Goal: Communication & Community: Answer question/provide support

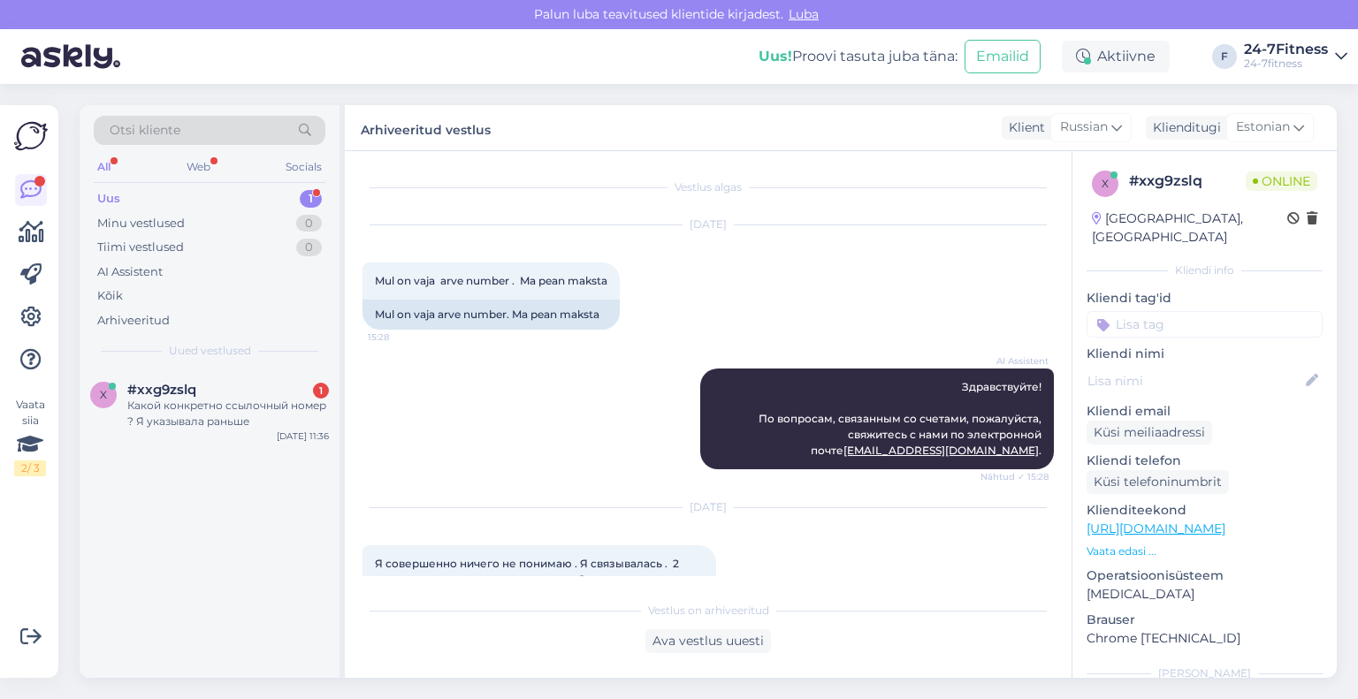
scroll to position [4382, 0]
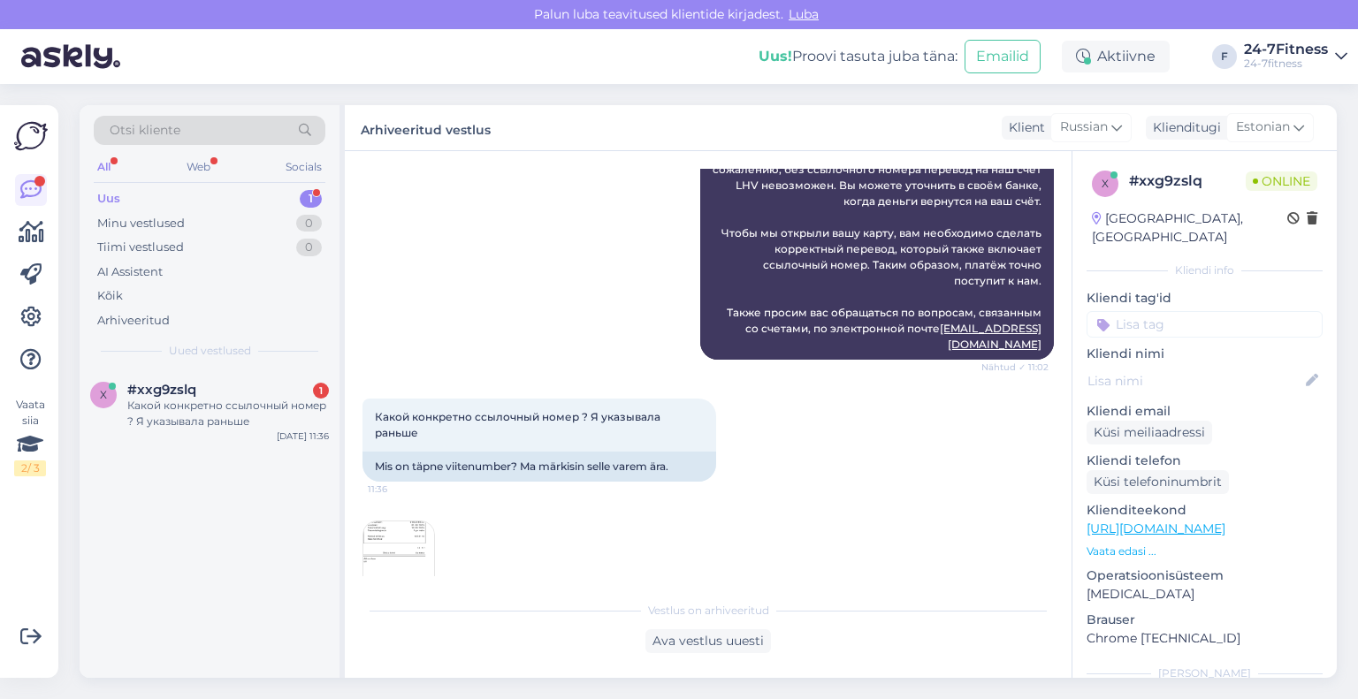
click at [700, 653] on div "Ava vestlus uuesti" at bounding box center [708, 641] width 126 height 24
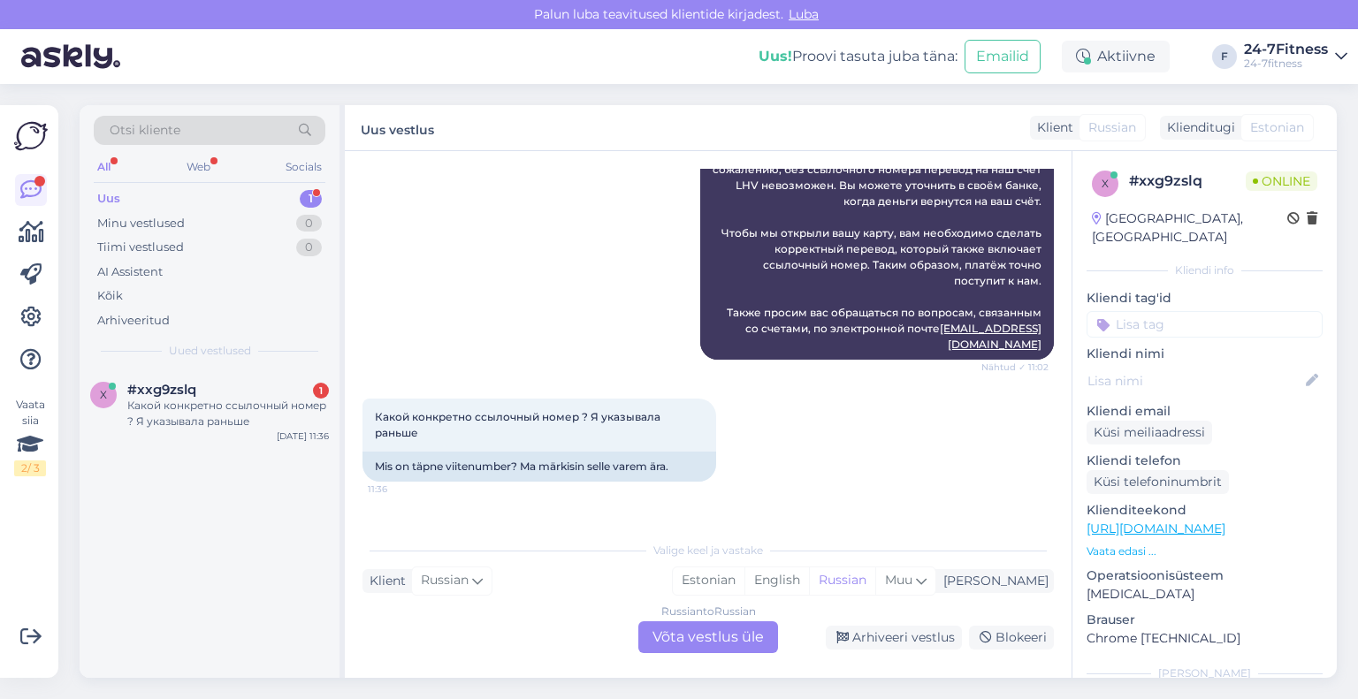
click at [400, 522] on img at bounding box center [398, 557] width 71 height 71
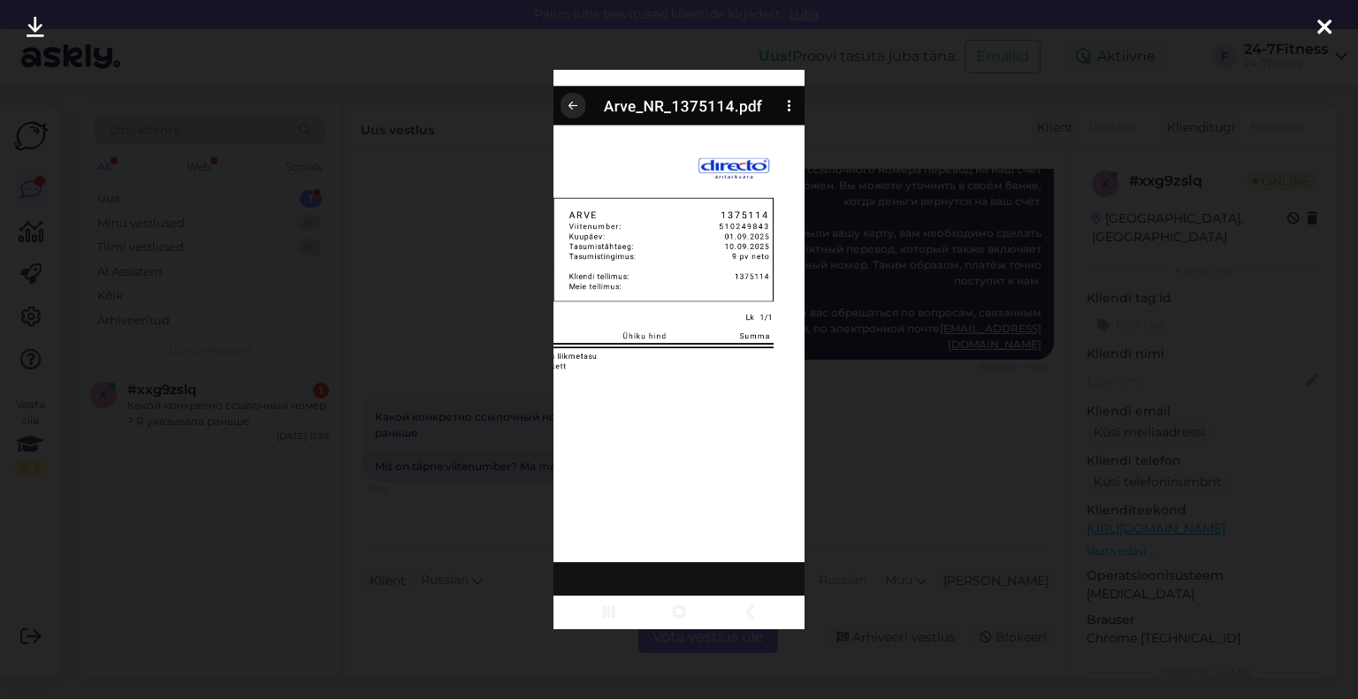
click at [1308, 26] on div at bounding box center [1324, 28] width 35 height 56
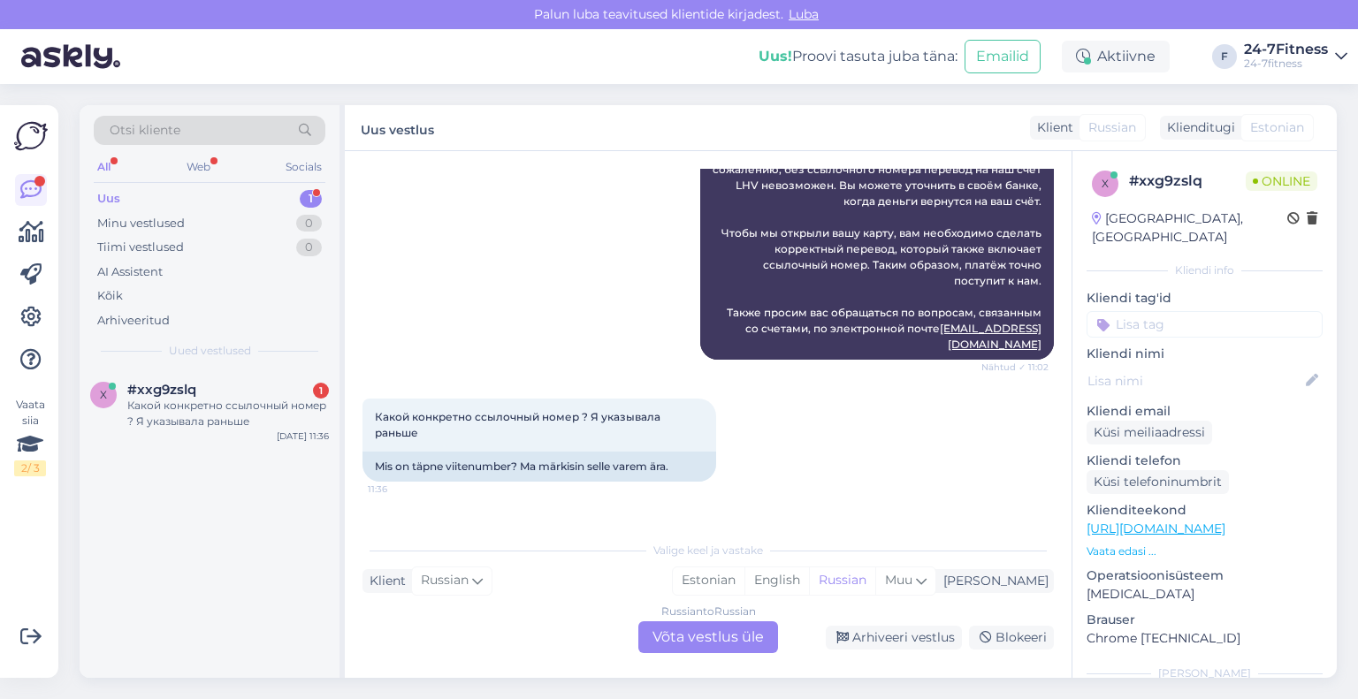
click at [728, 639] on div "Russian to Russian Võta vestlus üle" at bounding box center [708, 638] width 140 height 32
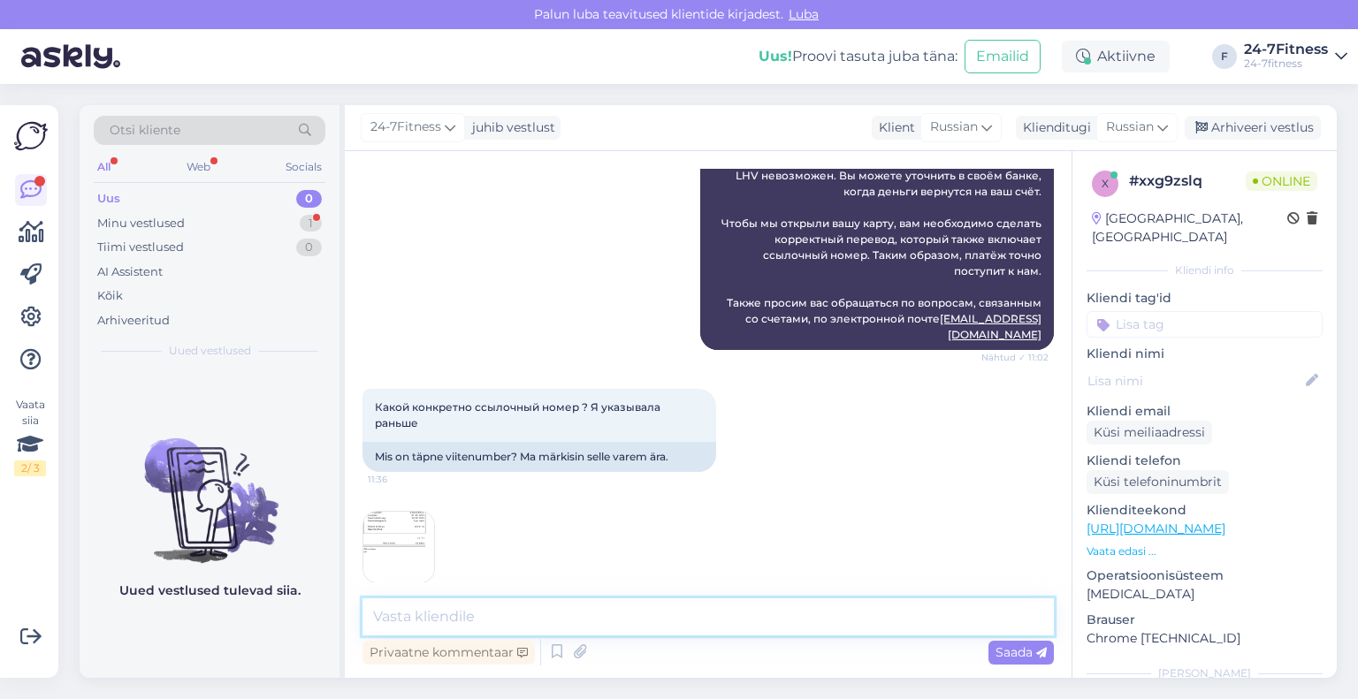
click at [636, 604] on textarea at bounding box center [707, 617] width 691 height 37
paste textarea "Arvetega seotud küsimustes palume meiega ühendust [PERSON_NAME] e-[PERSON_NAME]"
type textarea "Arvetega seotud küsimustes palume meiega ühendust [PERSON_NAME] e-[PERSON_NAME]"
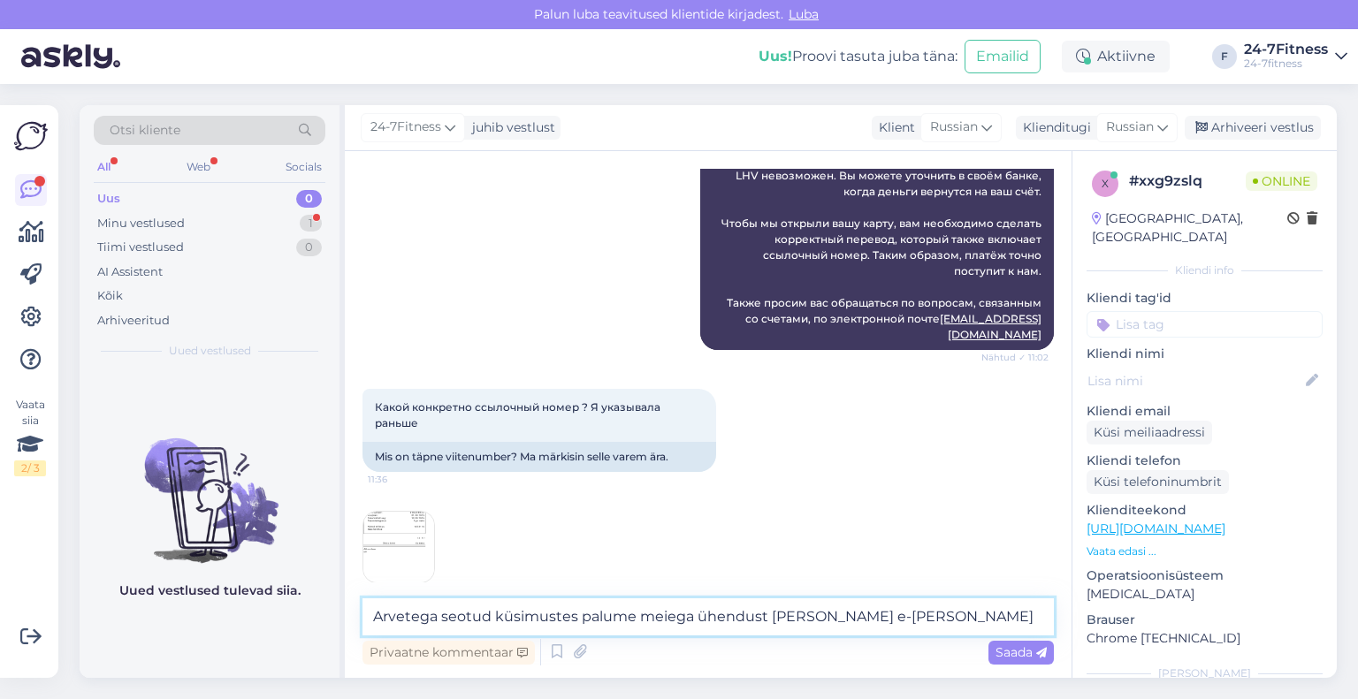
drag, startPoint x: 918, startPoint y: 605, endPoint x: 306, endPoint y: 623, distance: 612.1
click at [306, 623] on div "Otsi kliente All Web Socials Uus 0 Minu vestlused 1 Tiimi vestlused 0 AI Assist…" at bounding box center [708, 391] width 1257 height 573
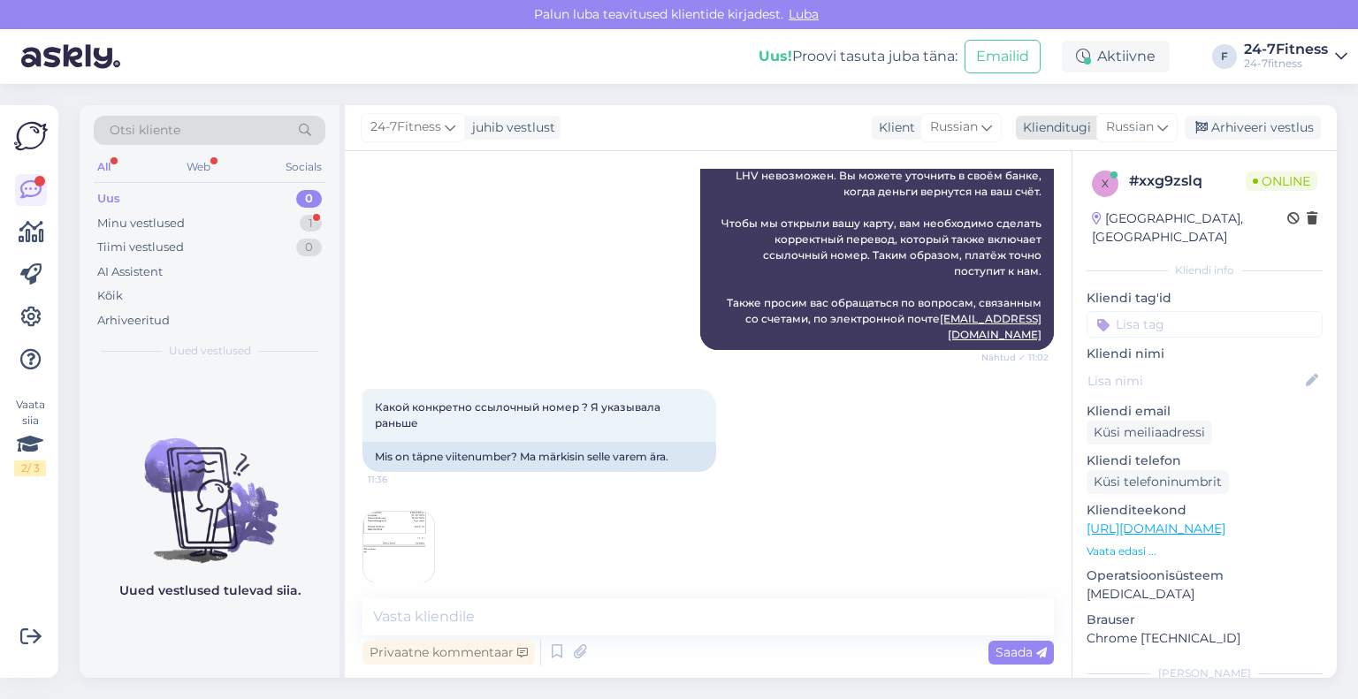
click at [1156, 126] on div "Russian" at bounding box center [1136, 127] width 81 height 28
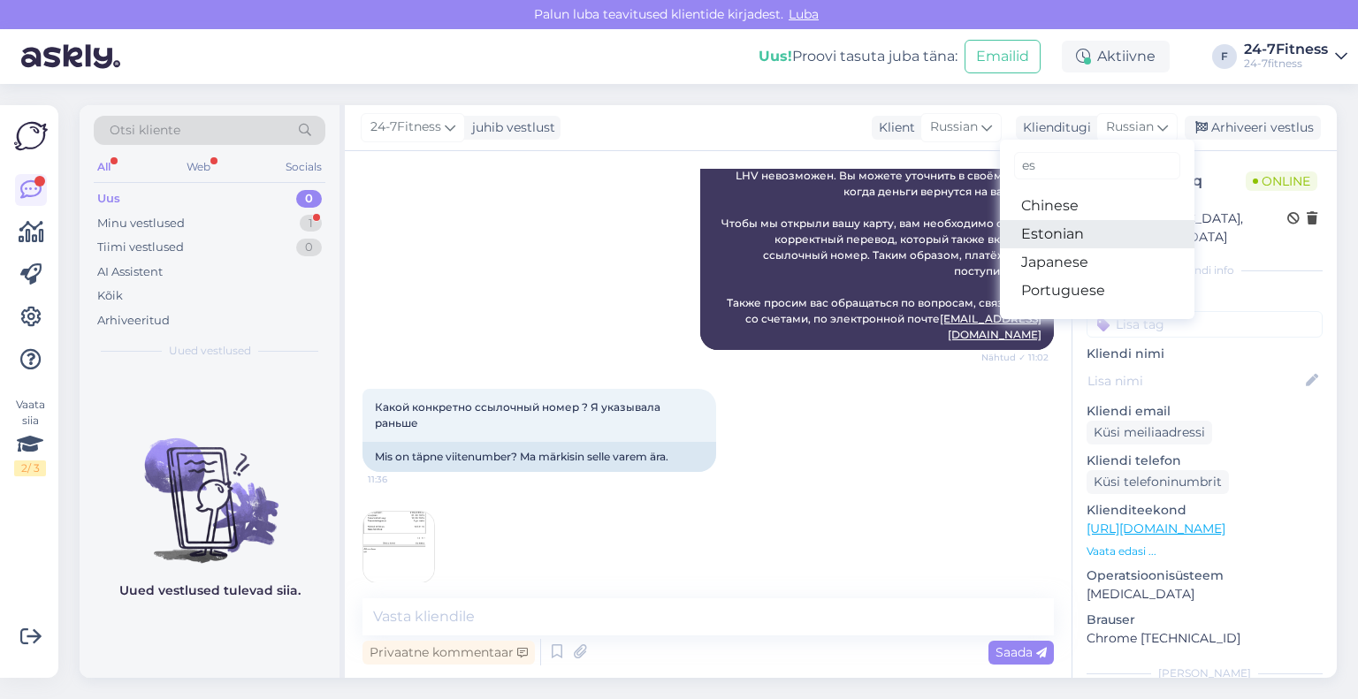
click at [1084, 240] on link "Estonian" at bounding box center [1097, 234] width 195 height 28
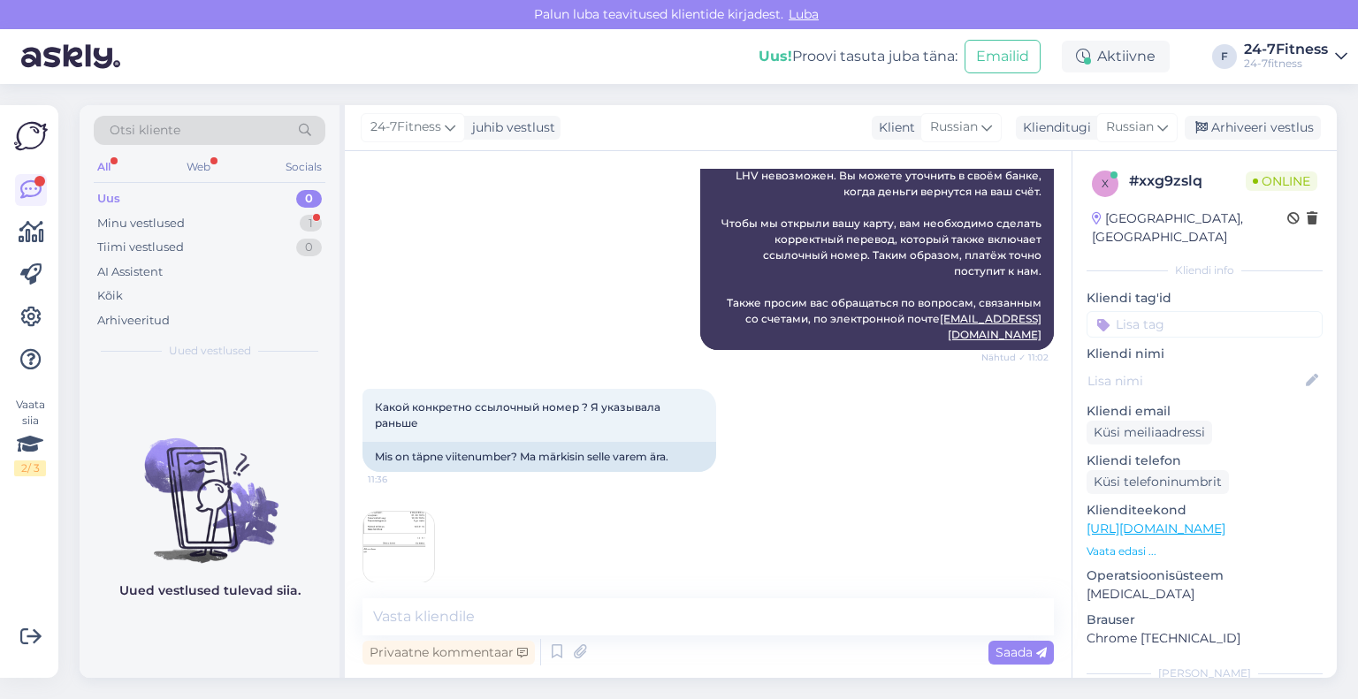
scroll to position [4382, 0]
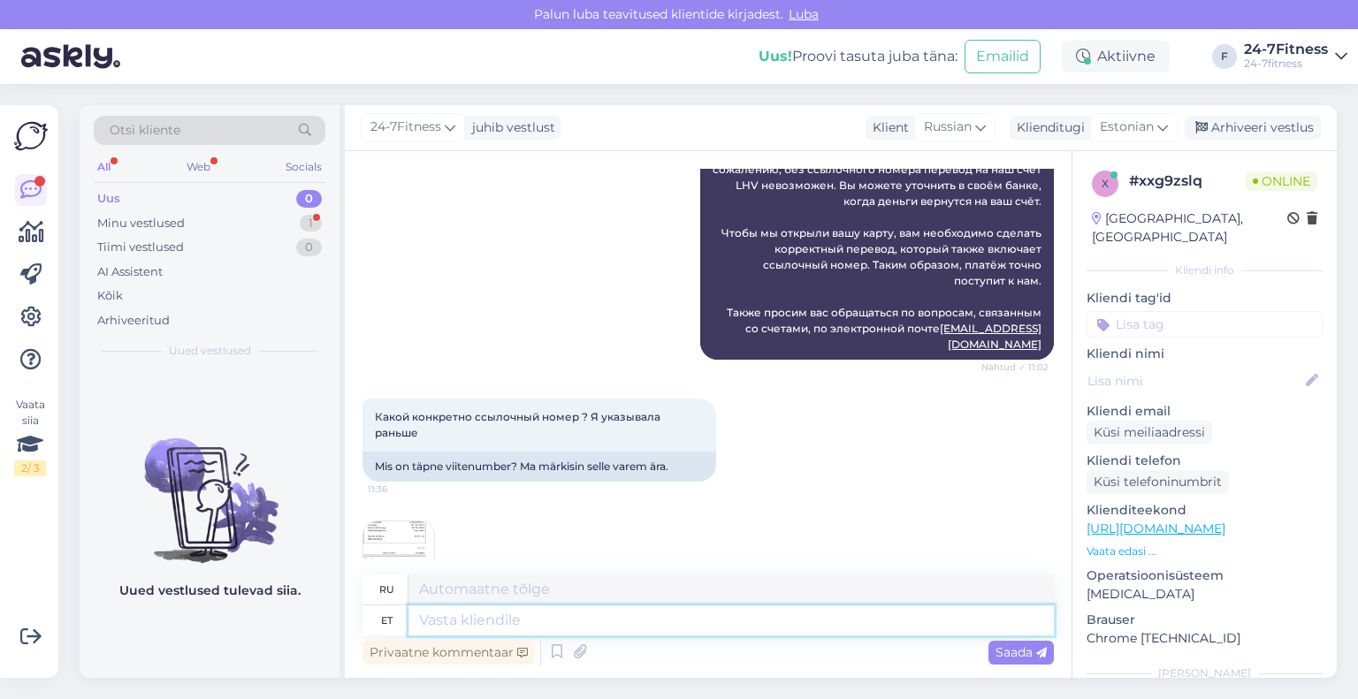
click at [646, 632] on textarea at bounding box center [730, 621] width 645 height 30
paste textarea "Arvetega seotud küsimustes palume meiega ühendust [PERSON_NAME] e-[PERSON_NAME]"
type textarea "Arvetega seotud küsimustes palume meiega ühendust [PERSON_NAME] e-[PERSON_NAME]"
type textarea "По вопросам, связанным со счетами, обращайтесь к нам по электронной почте."
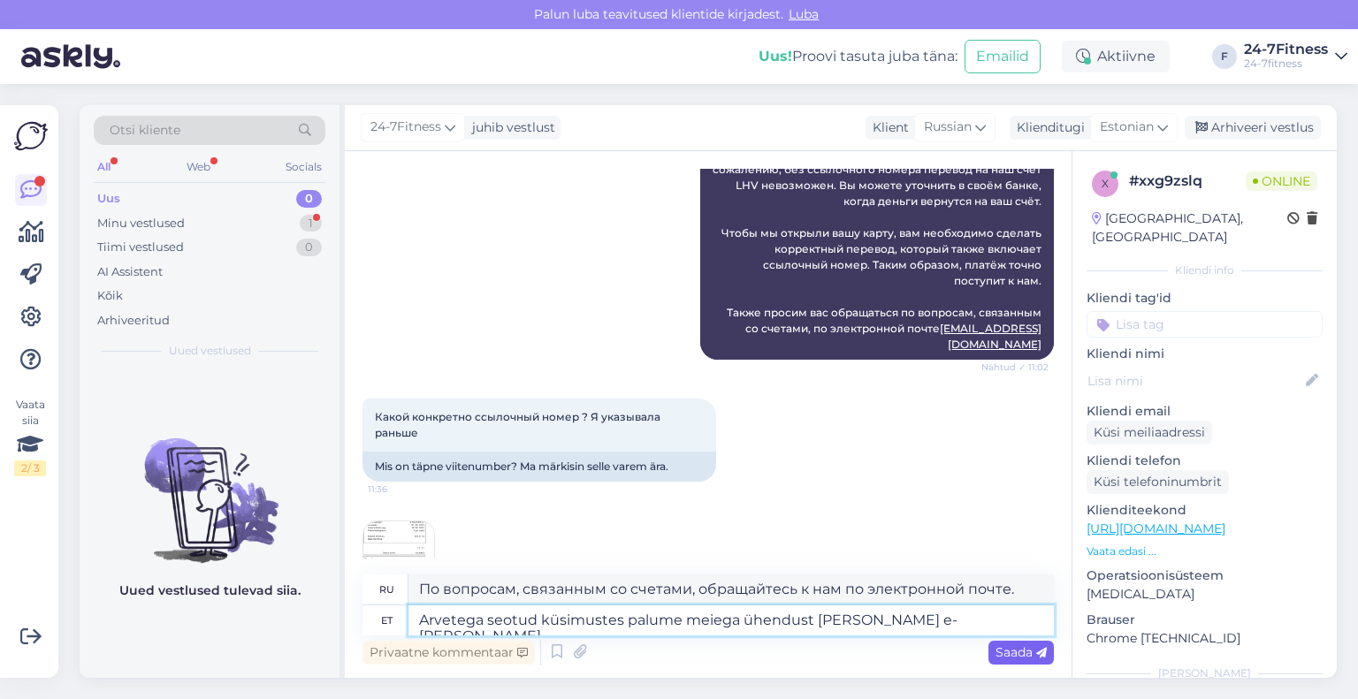
type textarea "Arvetega seotud küsimustes palume meiega ühendust [PERSON_NAME] e-[PERSON_NAME]"
click at [997, 649] on span "Saada" at bounding box center [1021, 653] width 51 height 16
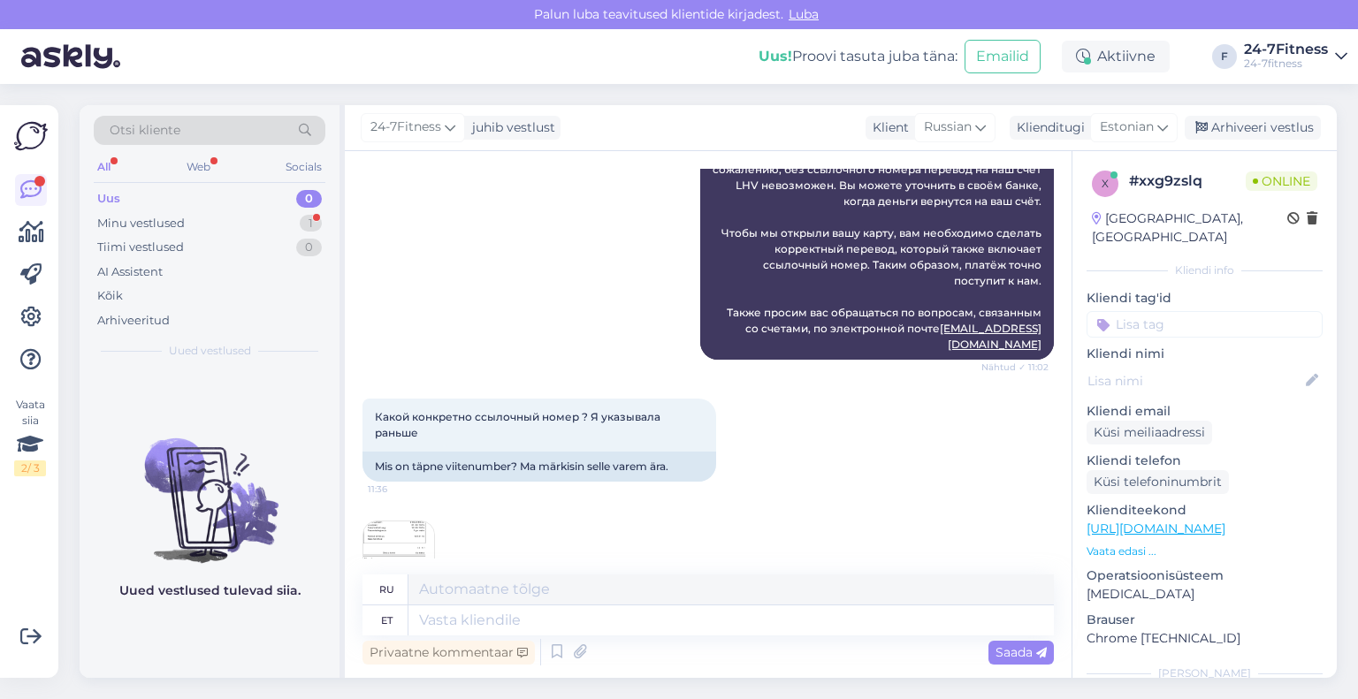
scroll to position [4537, 0]
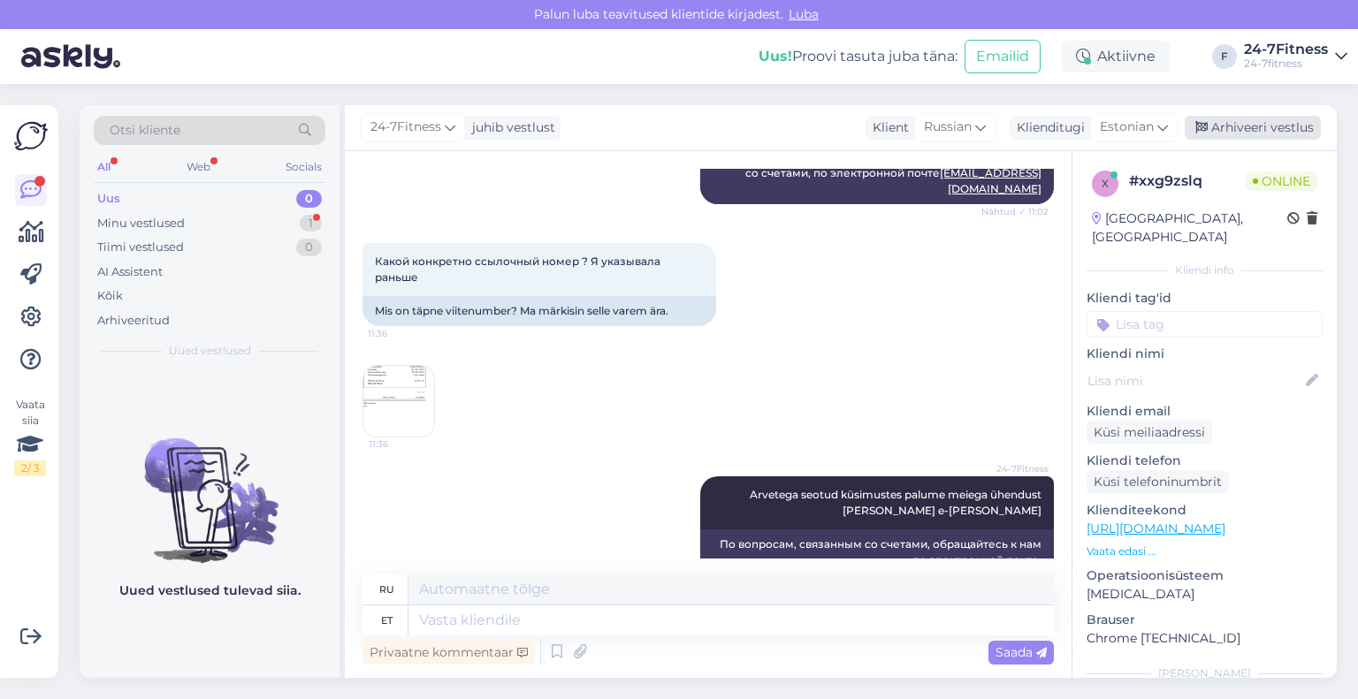
click at [1212, 129] on div "Arhiveeri vestlus" at bounding box center [1253, 128] width 136 height 24
